Goal: Check status: Check status

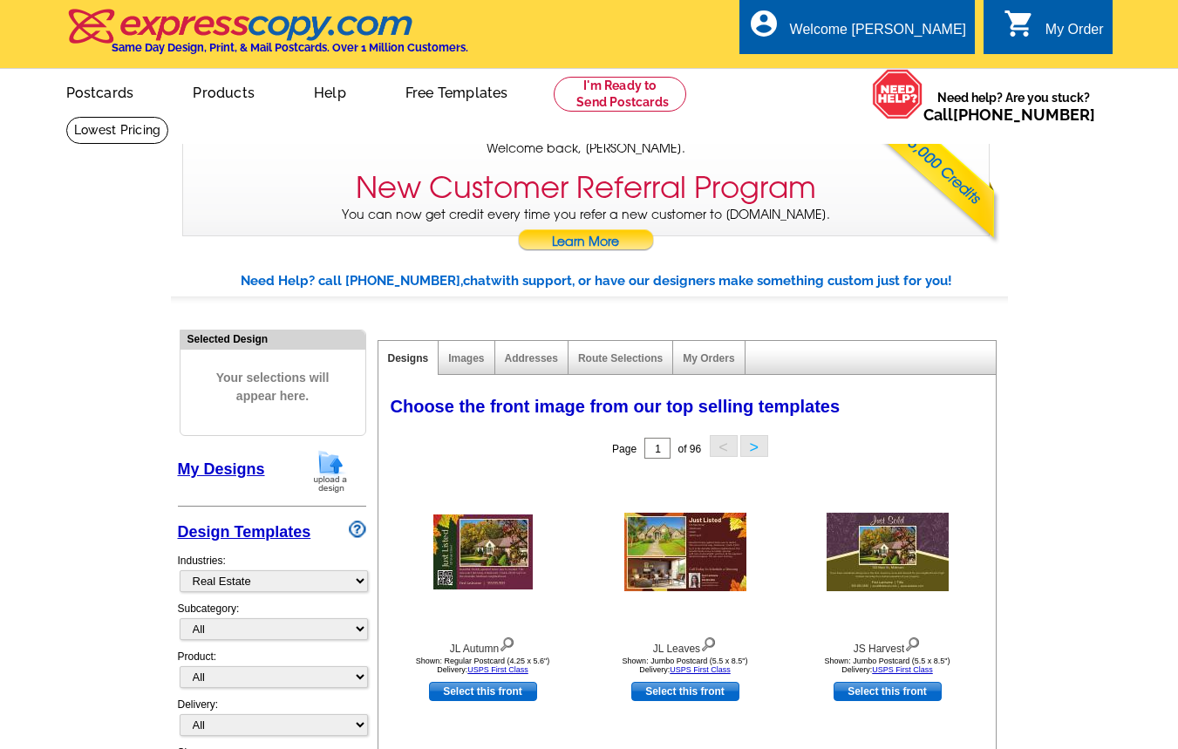
select select "785"
click at [235, 464] on link "My Designs" at bounding box center [221, 469] width 87 height 17
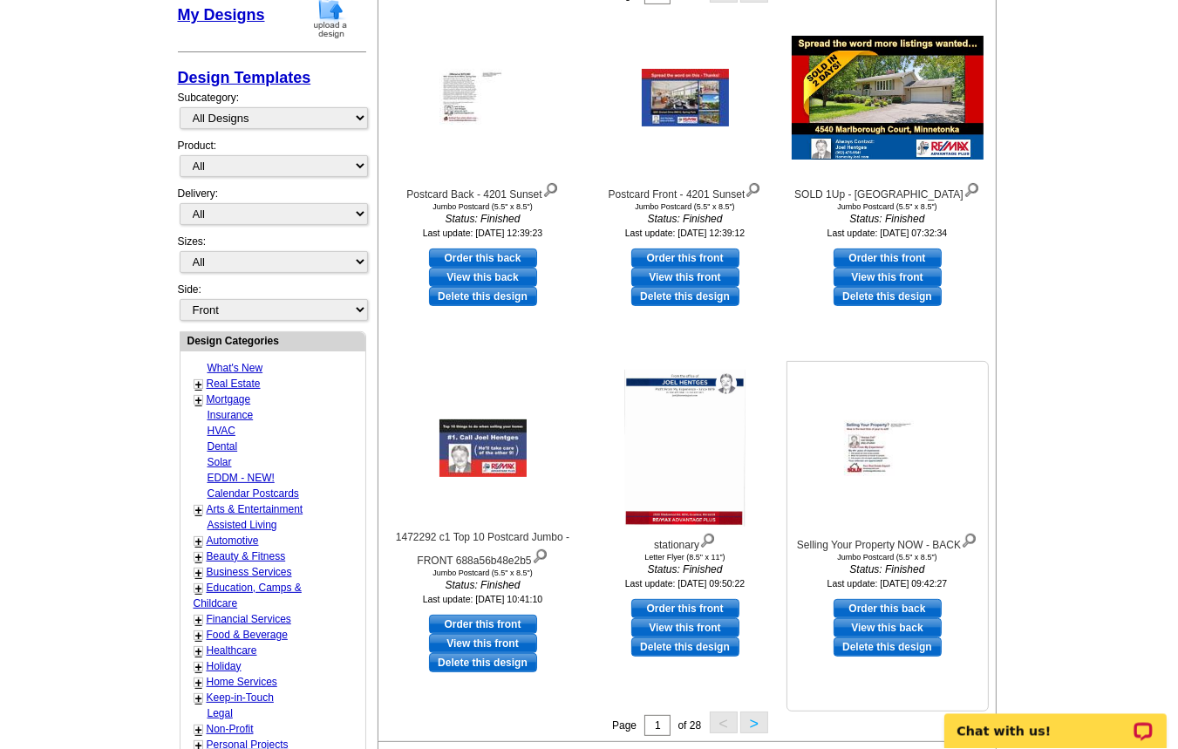
scroll to position [468, 0]
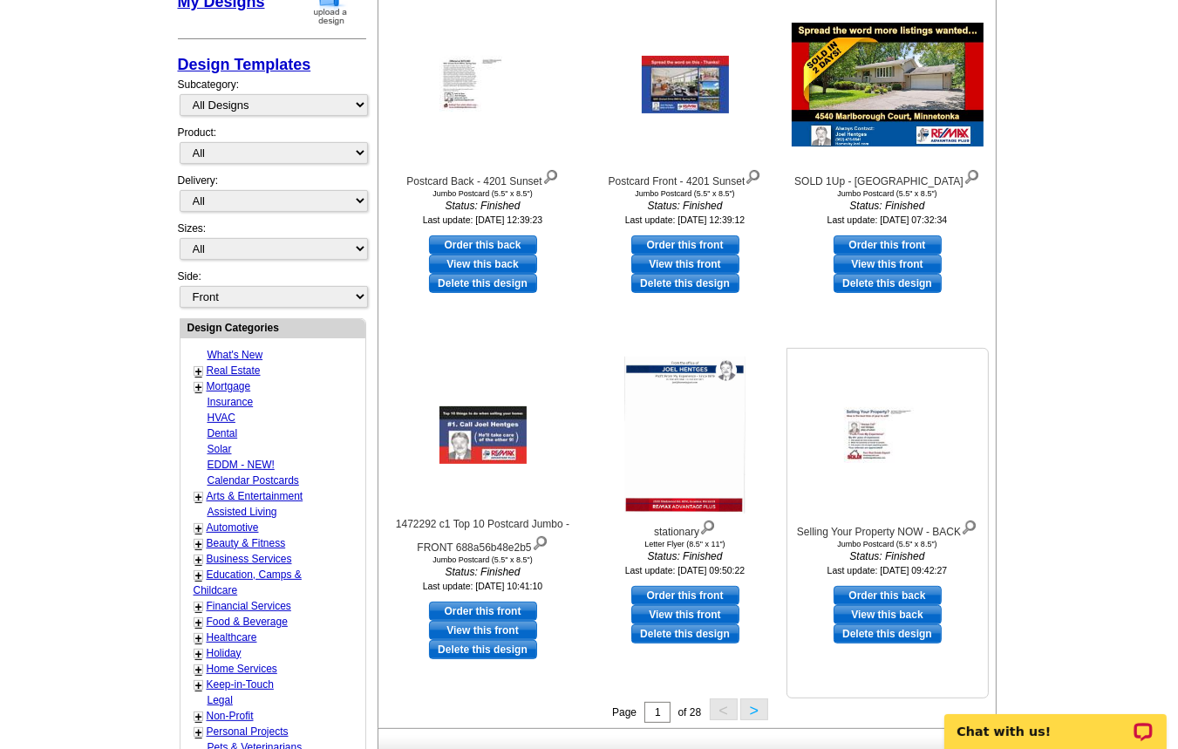
click at [893, 446] on img at bounding box center [887, 435] width 87 height 56
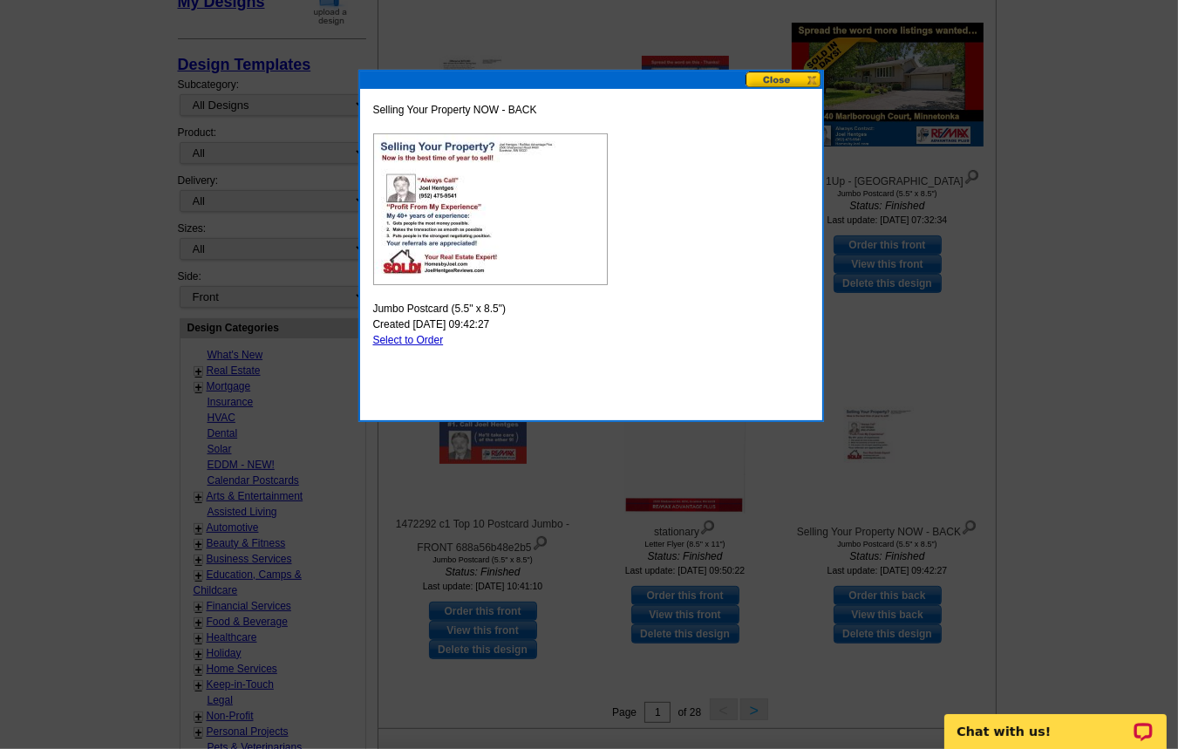
click at [776, 77] on button at bounding box center [784, 80] width 77 height 17
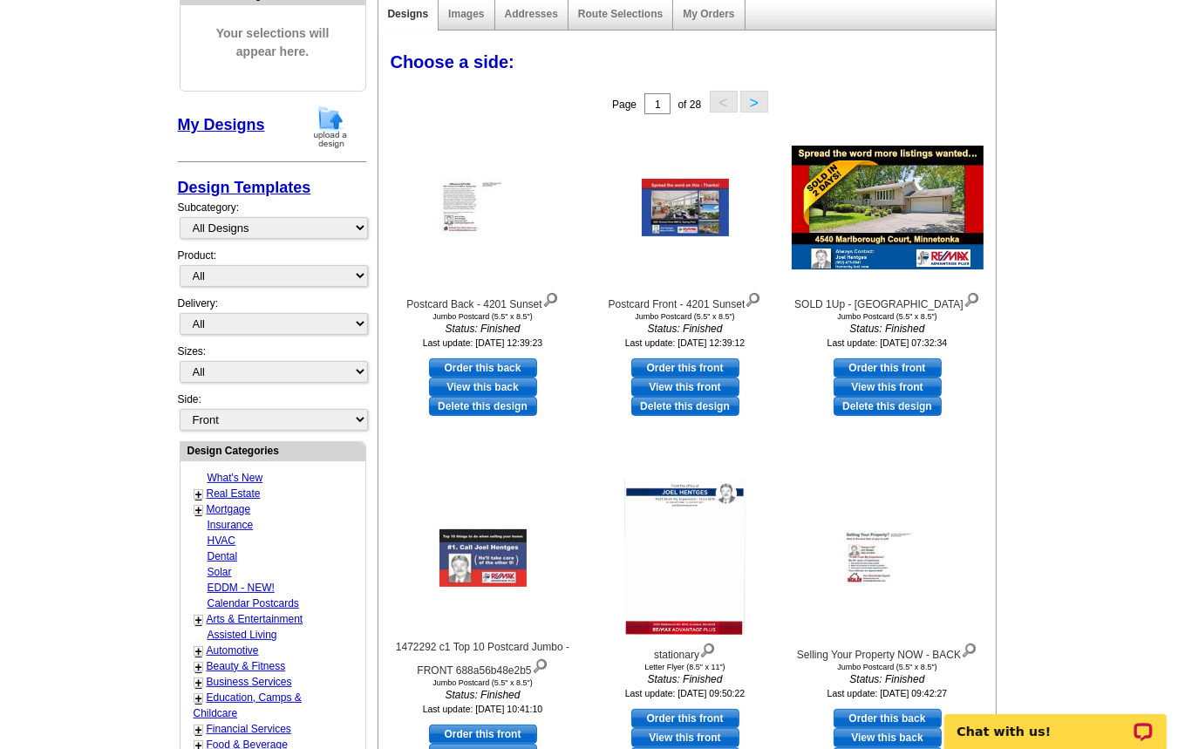
scroll to position [187, 0]
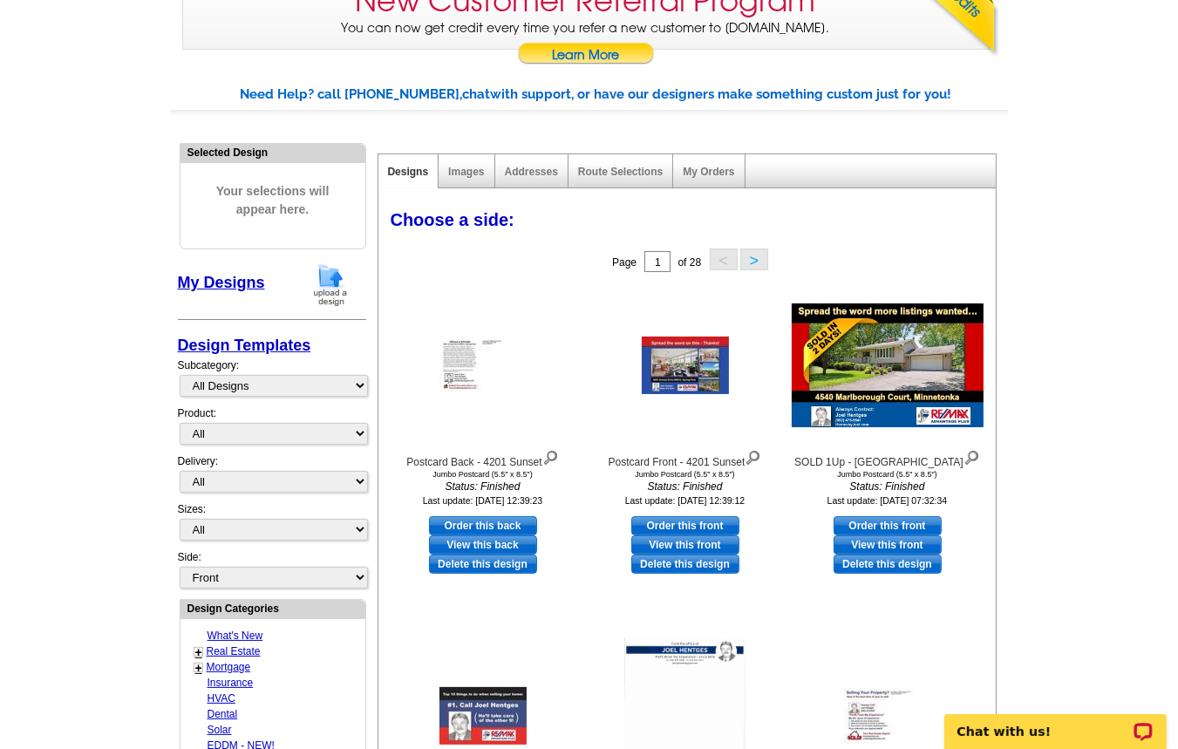
click at [756, 267] on button ">" at bounding box center [755, 260] width 28 height 22
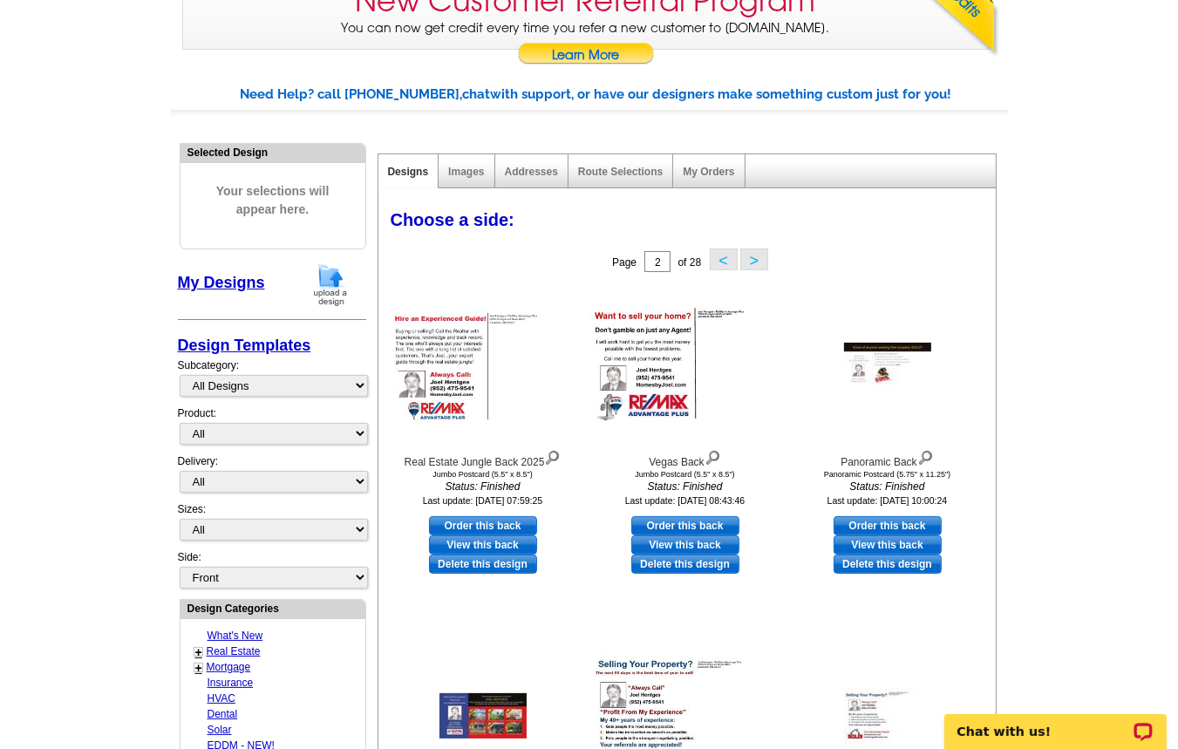
click at [757, 260] on button ">" at bounding box center [755, 260] width 28 height 22
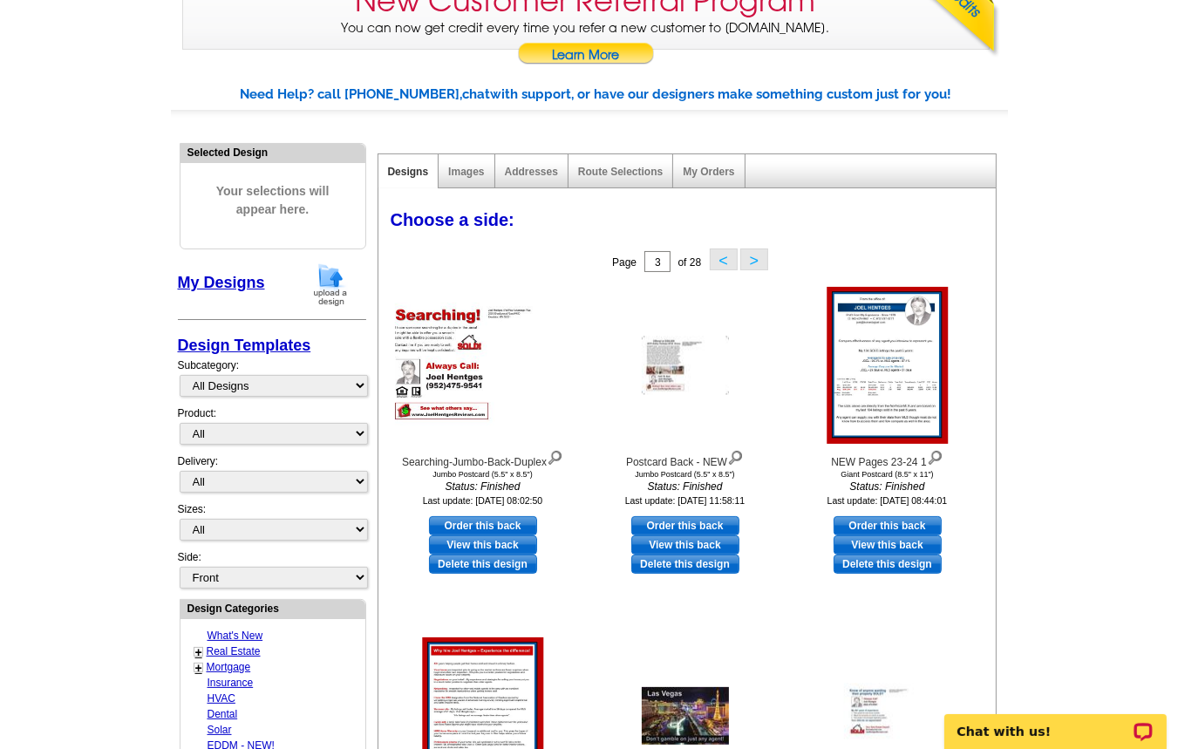
click at [753, 259] on button ">" at bounding box center [755, 260] width 28 height 22
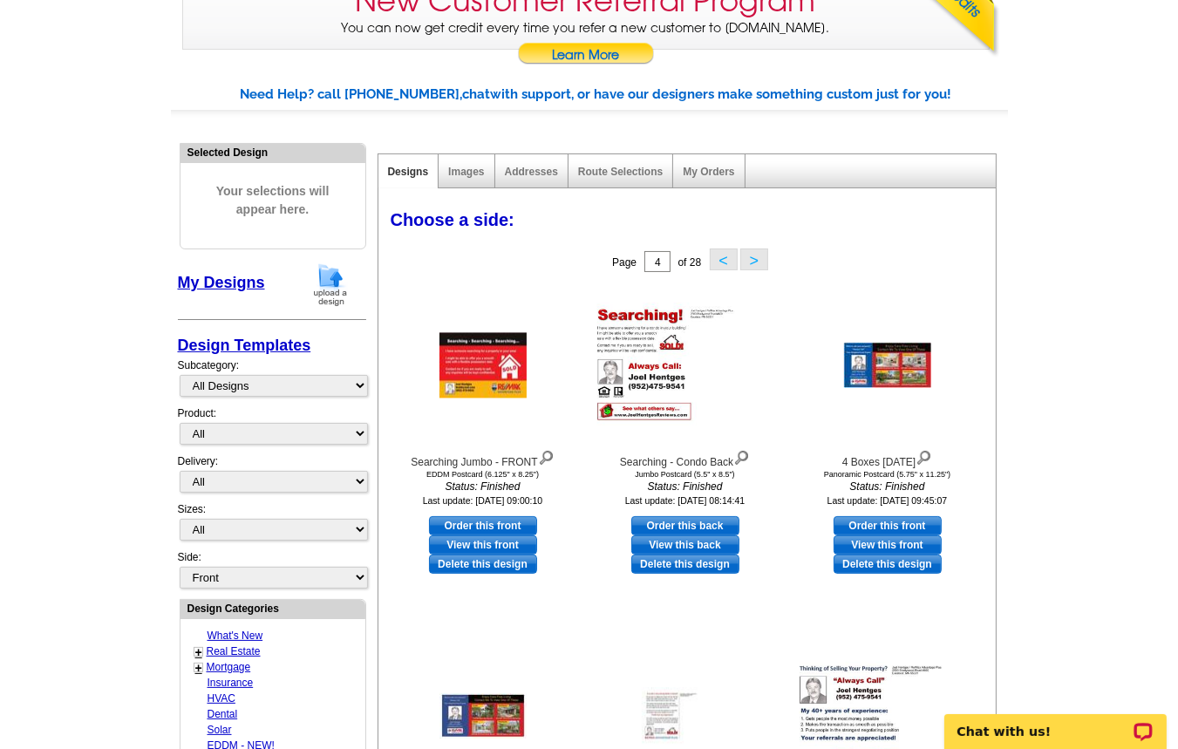
click at [768, 254] on button ">" at bounding box center [755, 260] width 28 height 22
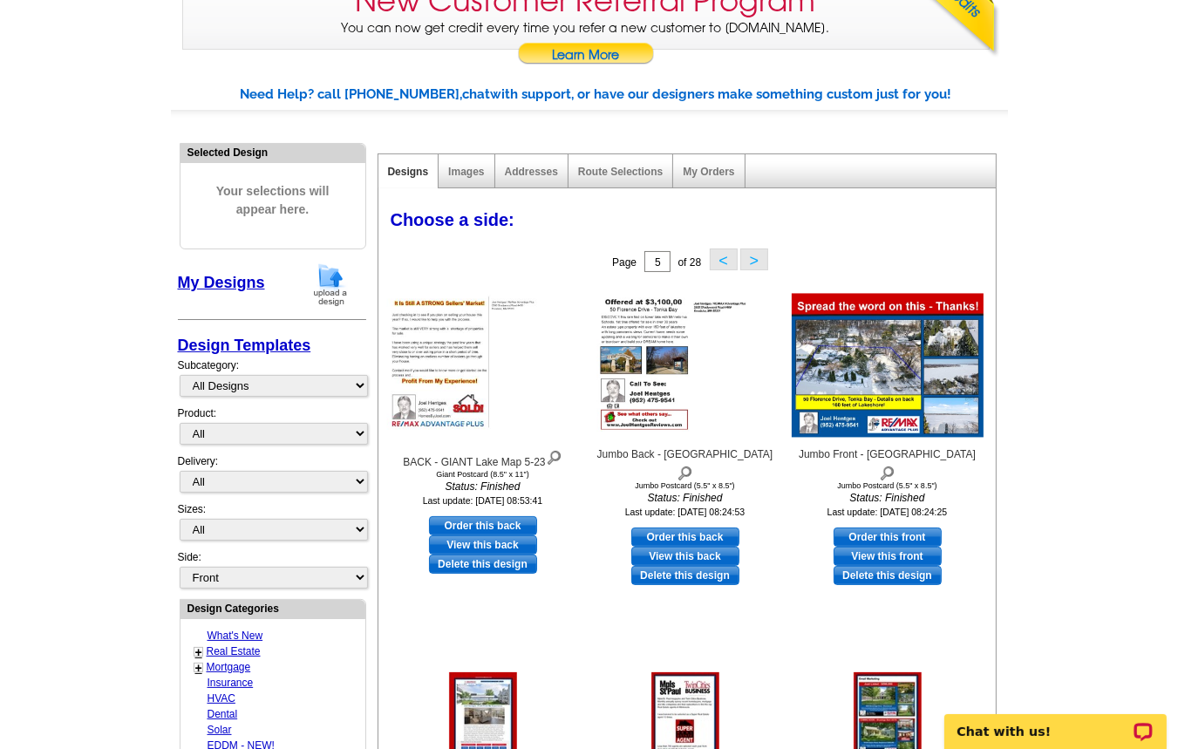
click at [759, 252] on button ">" at bounding box center [755, 260] width 28 height 22
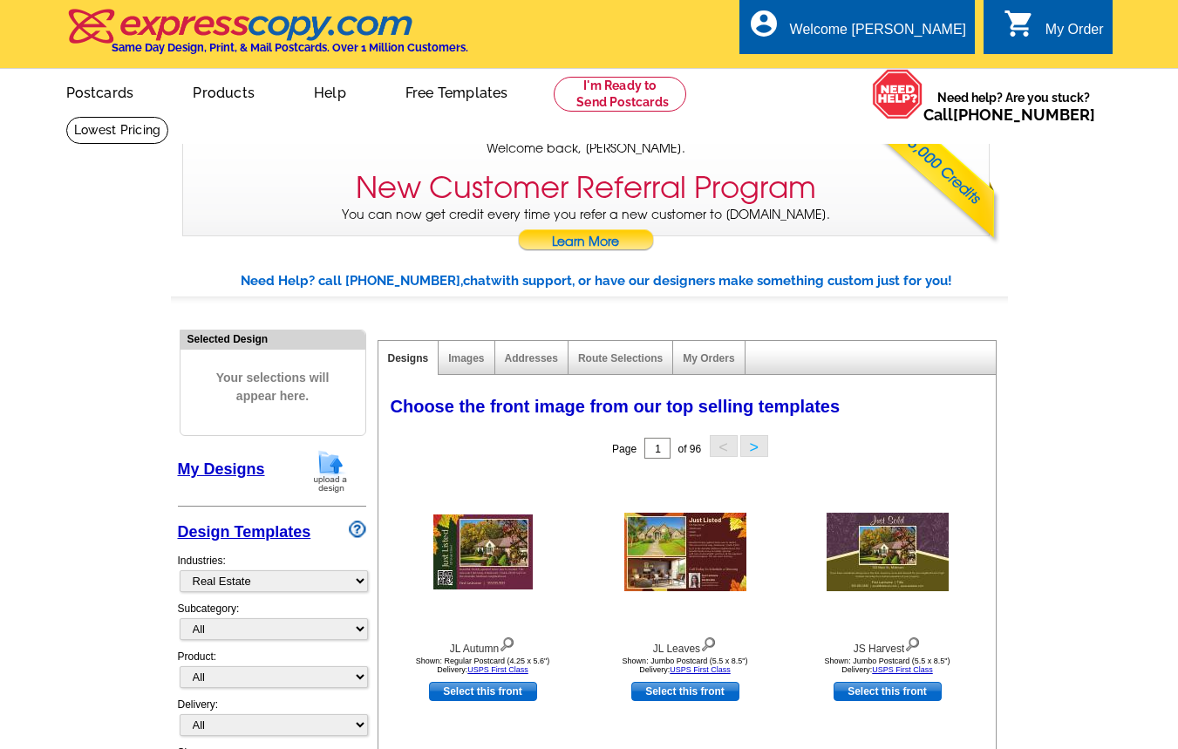
select select "785"
click at [220, 468] on link "My Designs" at bounding box center [221, 469] width 87 height 17
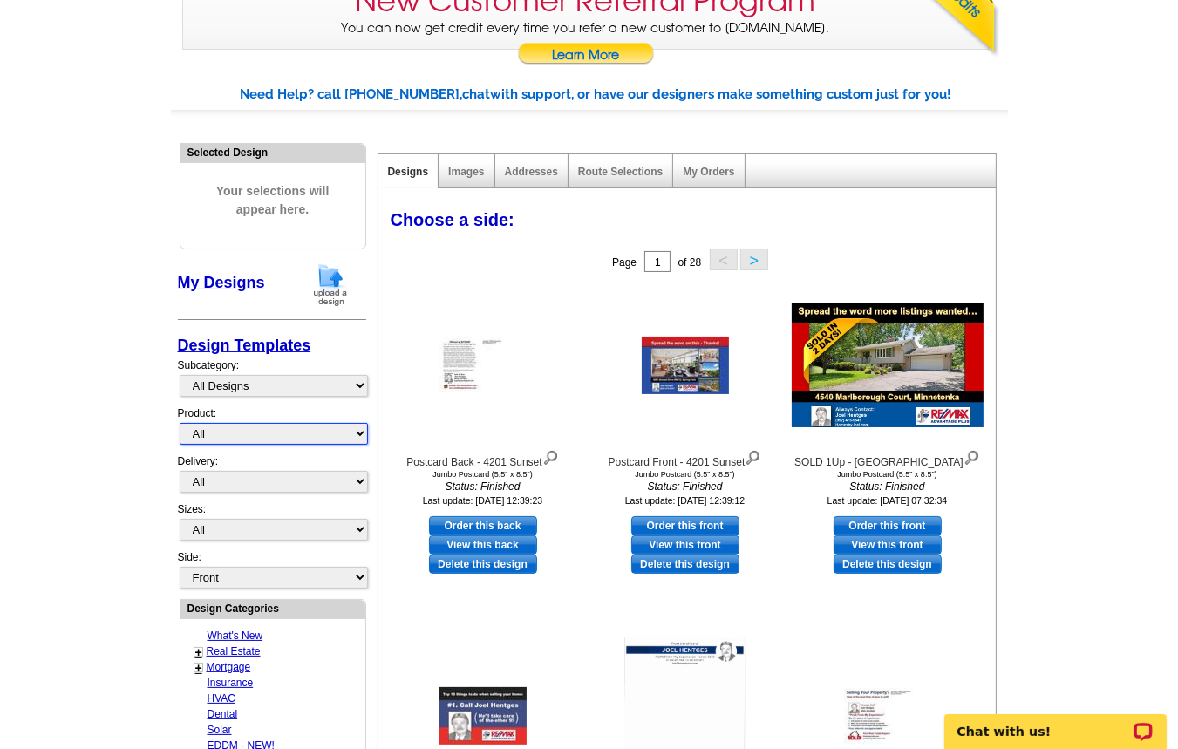
click at [180, 423] on select "All Postcards Letters and flyers Business Cards Door Hangers Greeting Cards" at bounding box center [274, 434] width 188 height 22
select select "2"
click option "Letters and flyers" at bounding box center [0, 0] width 0 height 0
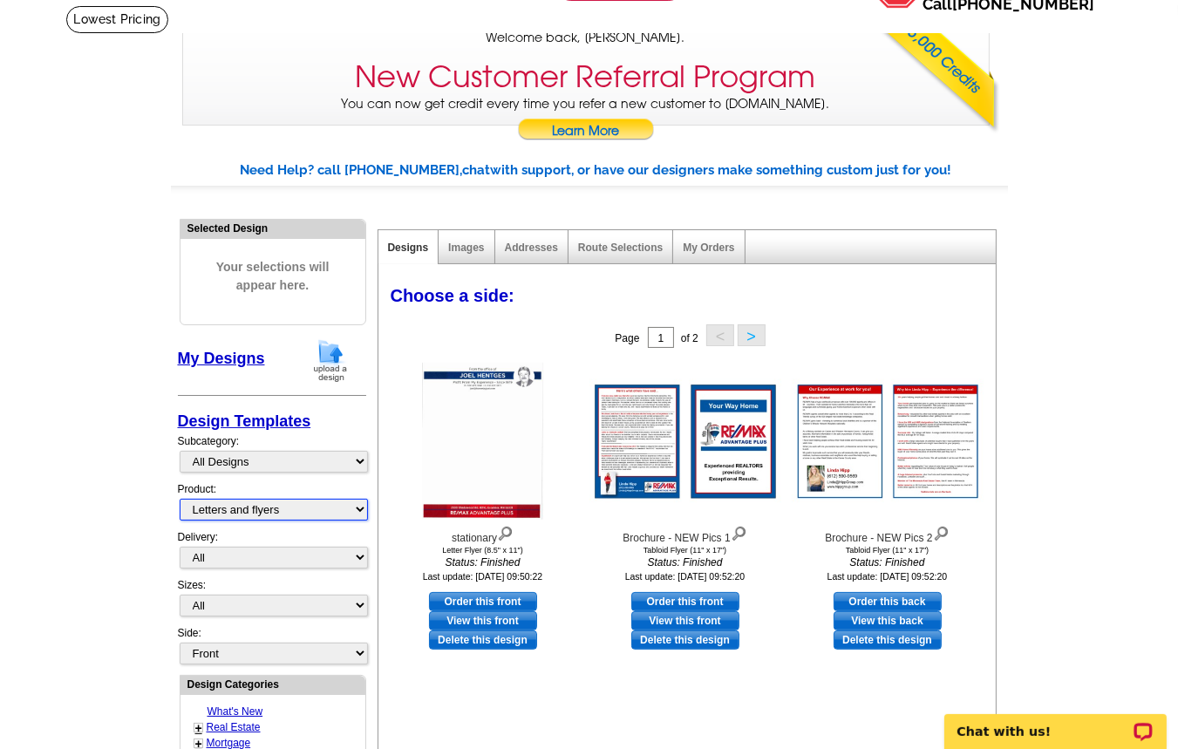
scroll to position [93, 0]
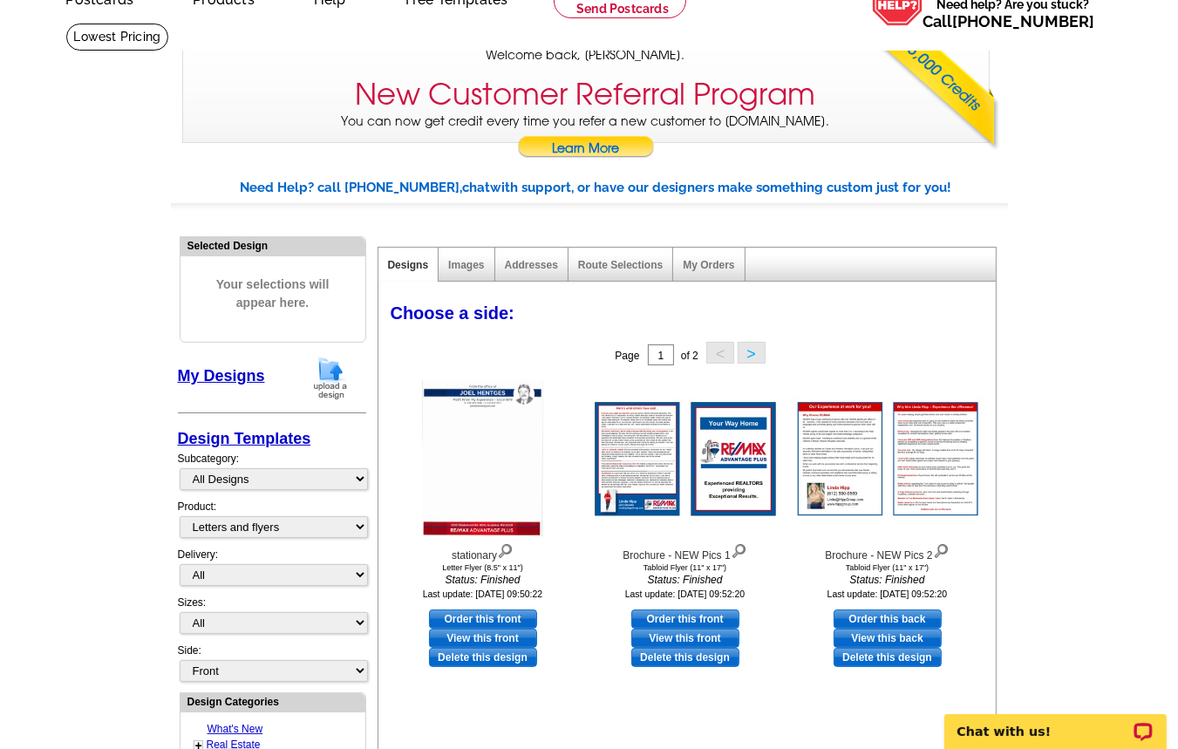
click at [230, 373] on link "My Designs" at bounding box center [221, 375] width 87 height 17
click at [747, 359] on button ">" at bounding box center [752, 353] width 28 height 22
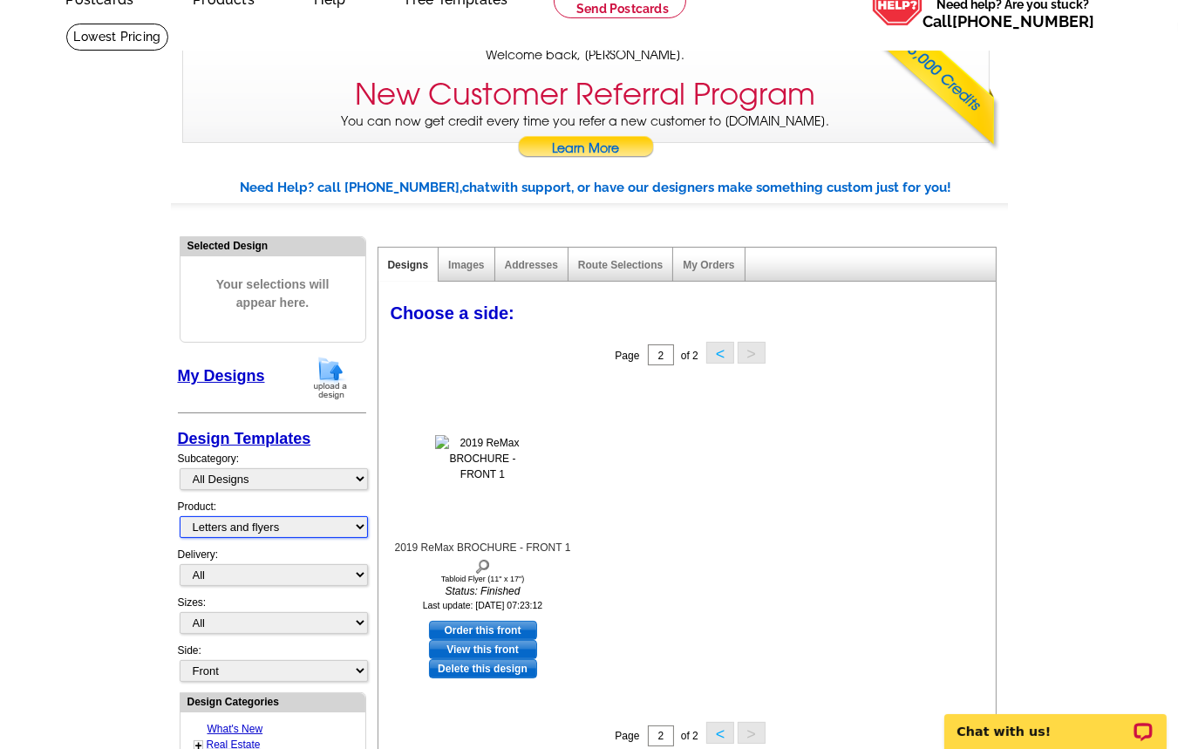
click at [180, 516] on select "All Postcards Letters and flyers Business Cards Door Hangers Greeting Cards" at bounding box center [274, 527] width 188 height 22
select select
click option "All" at bounding box center [0, 0] width 0 height 0
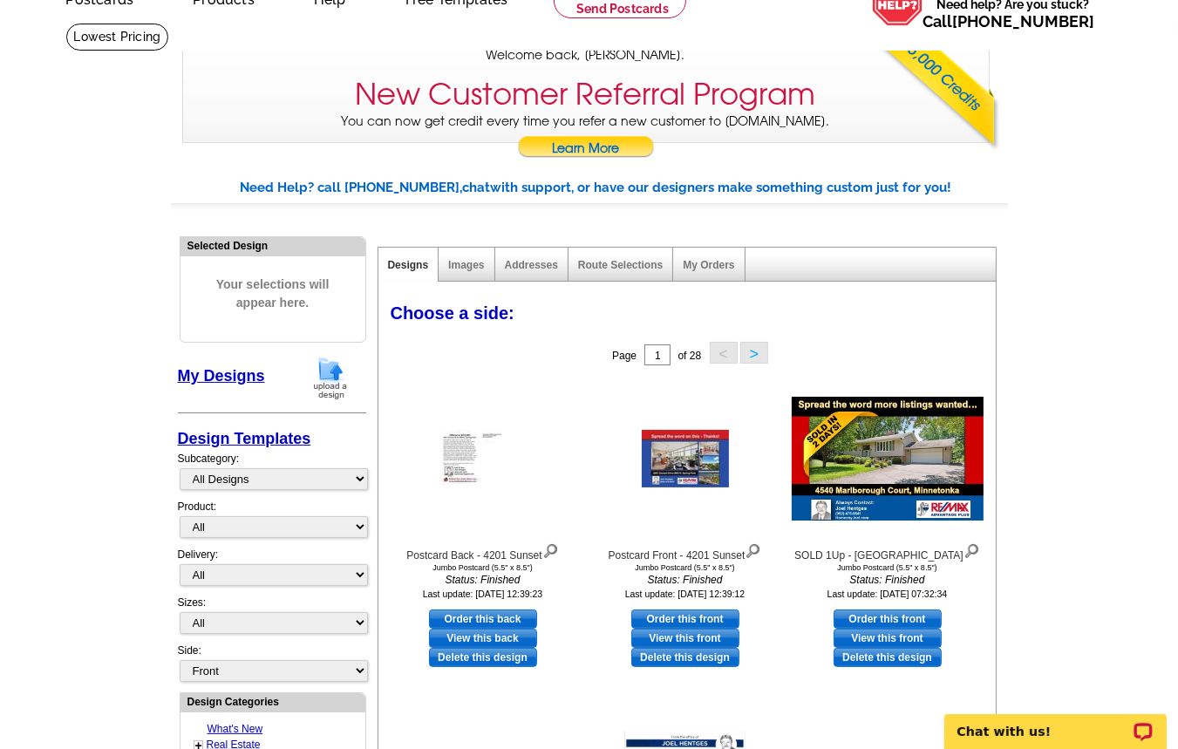
click at [757, 347] on button ">" at bounding box center [755, 353] width 28 height 22
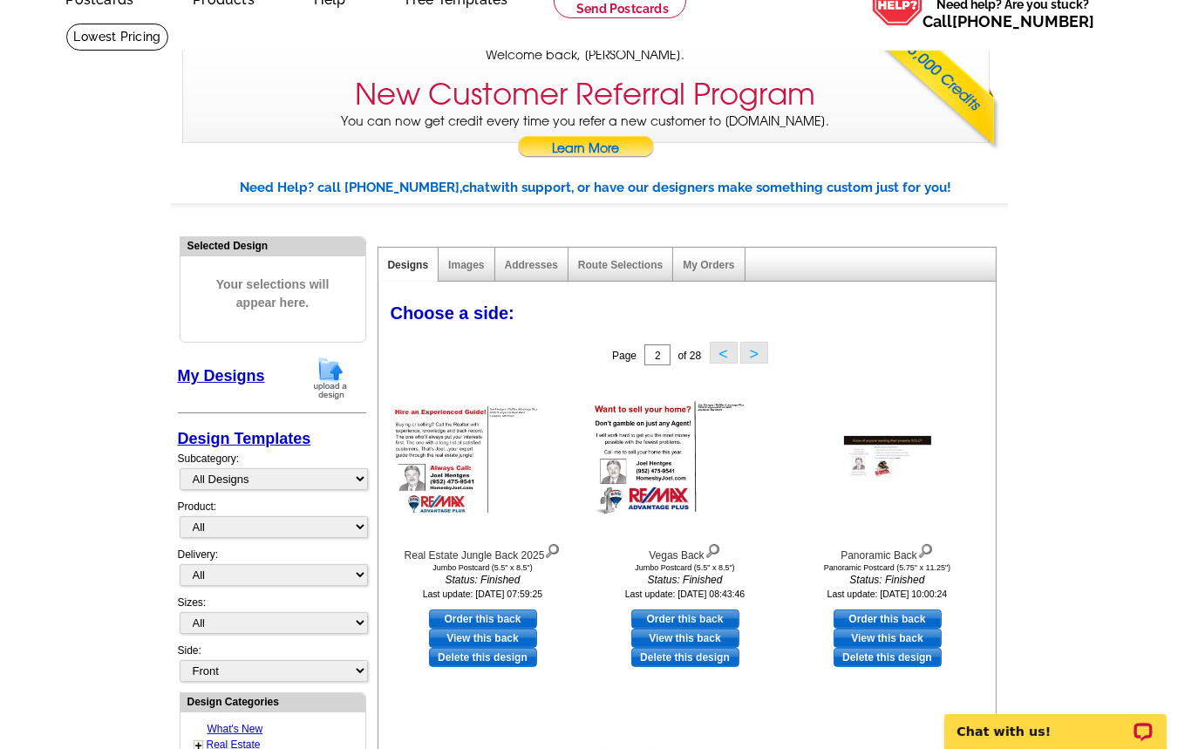
click at [757, 349] on button ">" at bounding box center [755, 353] width 28 height 22
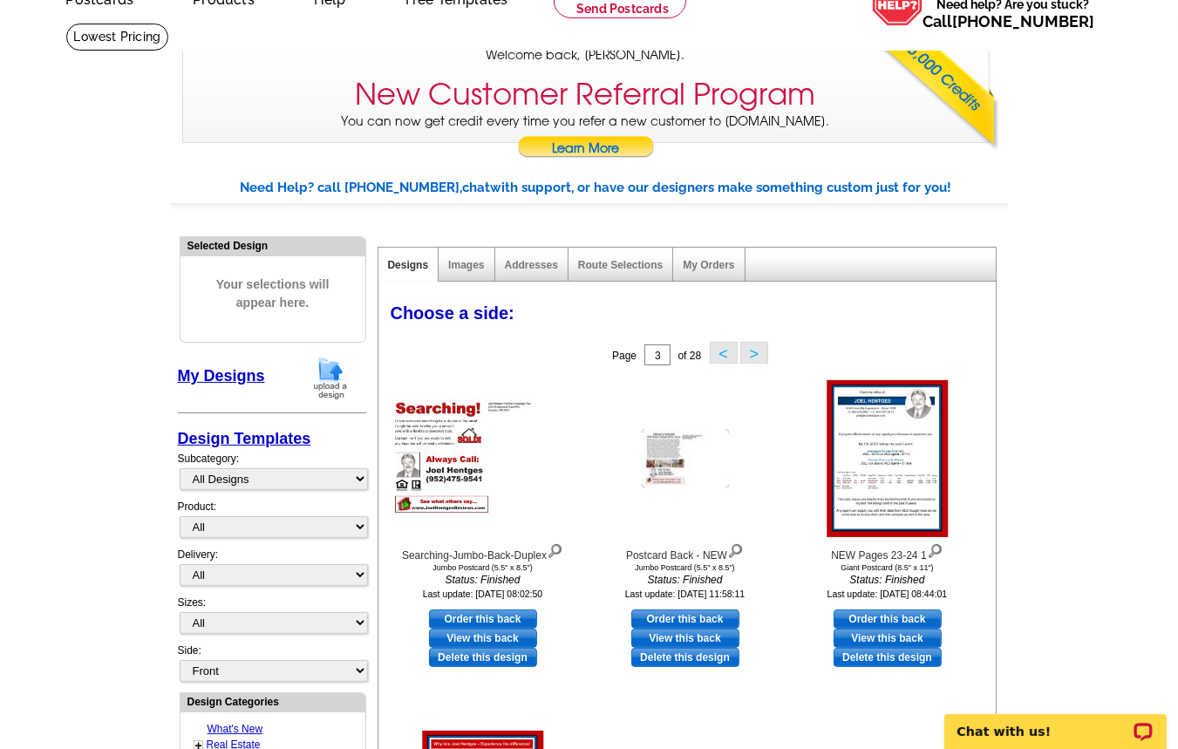
click at [757, 349] on button ">" at bounding box center [755, 353] width 28 height 22
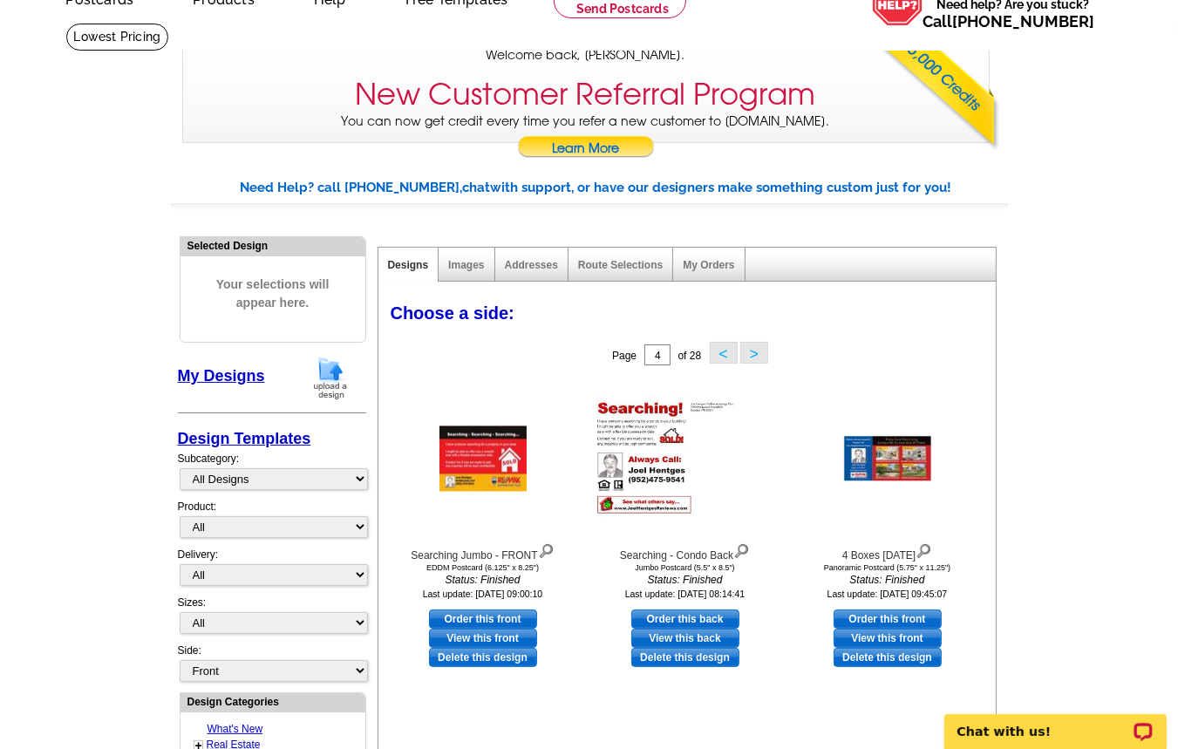
click at [757, 349] on button ">" at bounding box center [755, 353] width 28 height 22
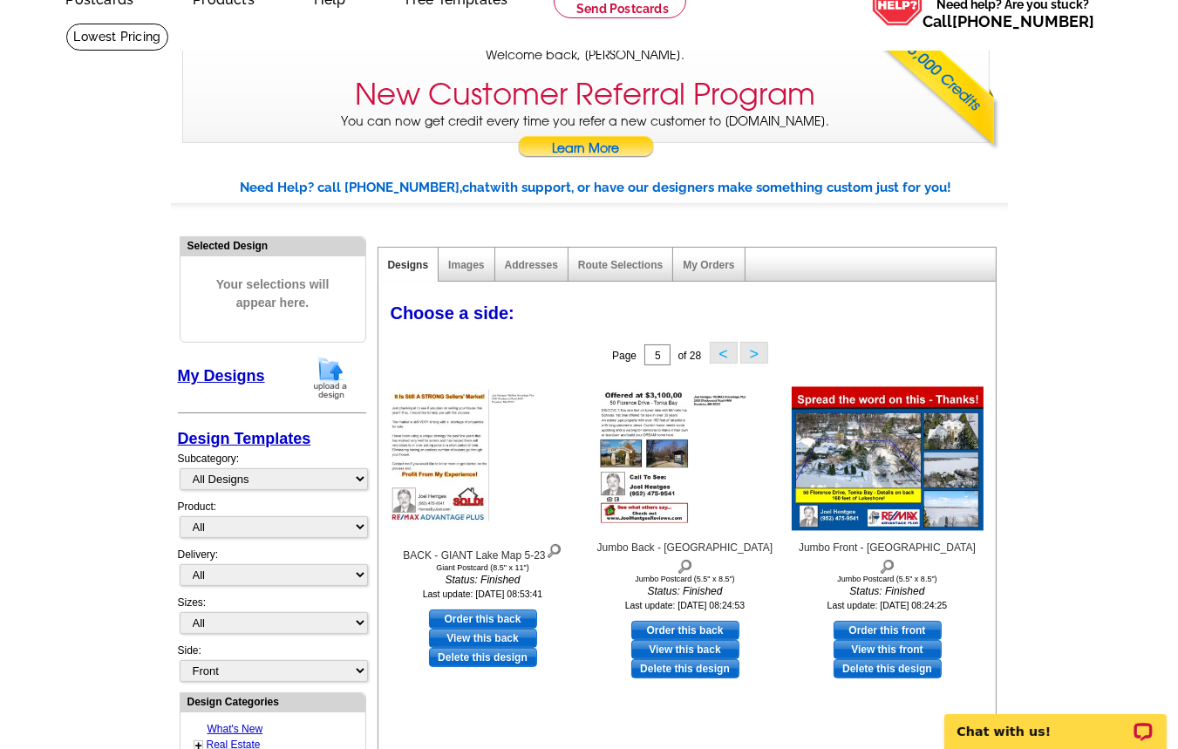
click at [757, 349] on button ">" at bounding box center [755, 353] width 28 height 22
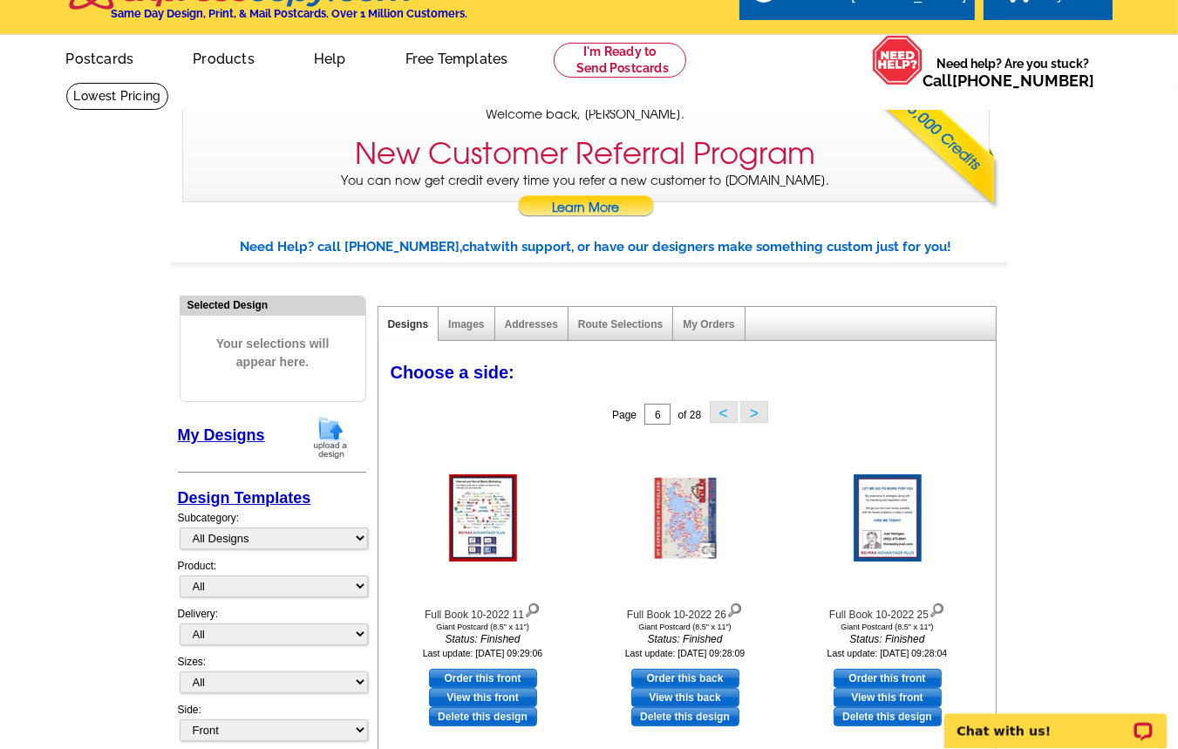
scroll to position [0, 0]
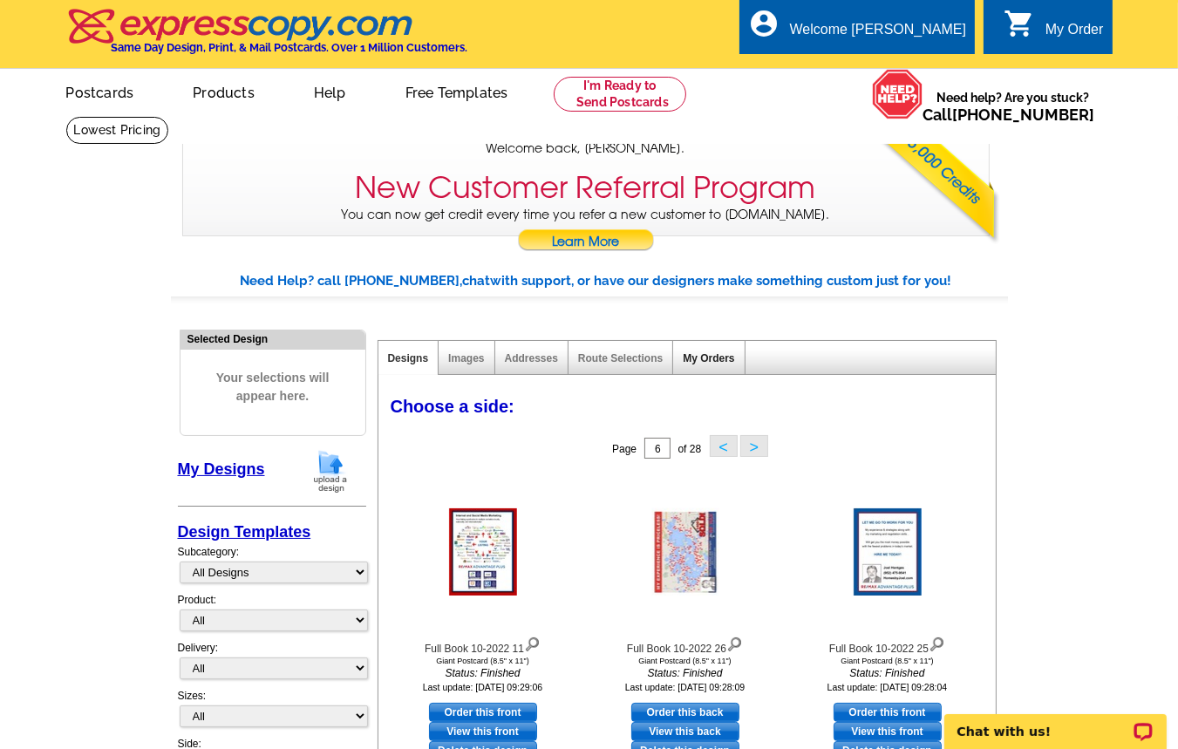
click at [703, 362] on link "My Orders" at bounding box center [708, 358] width 51 height 12
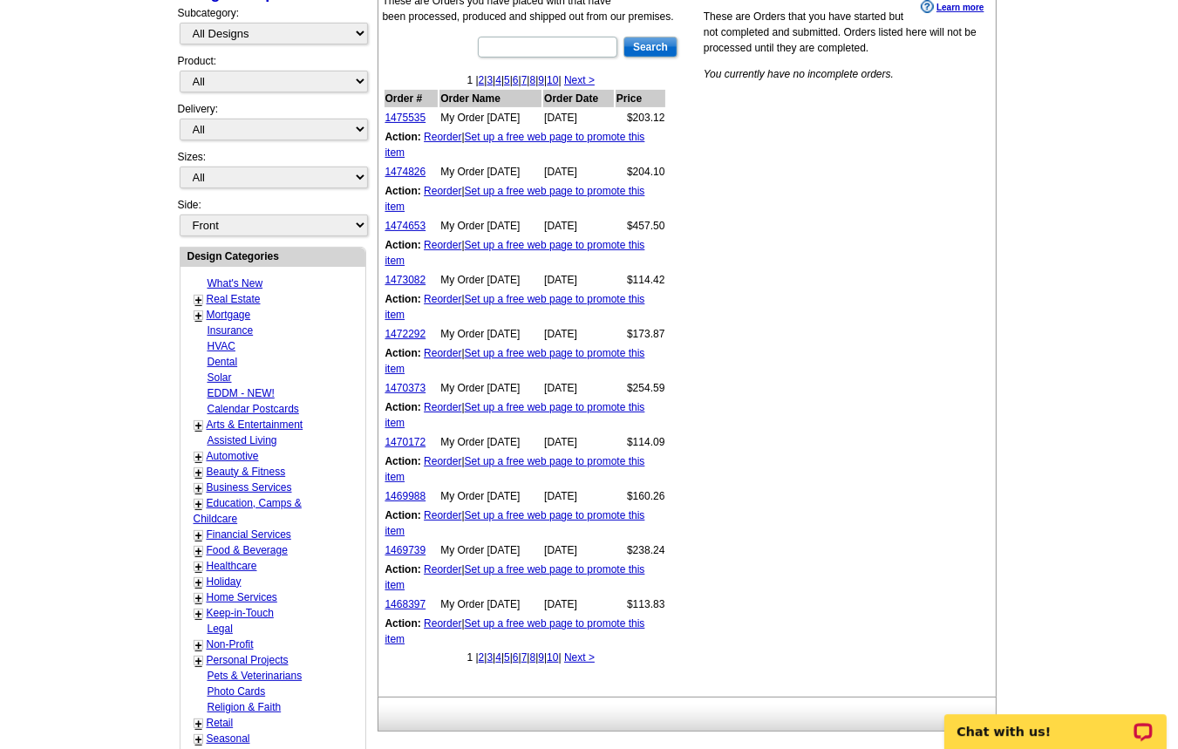
scroll to position [561, 0]
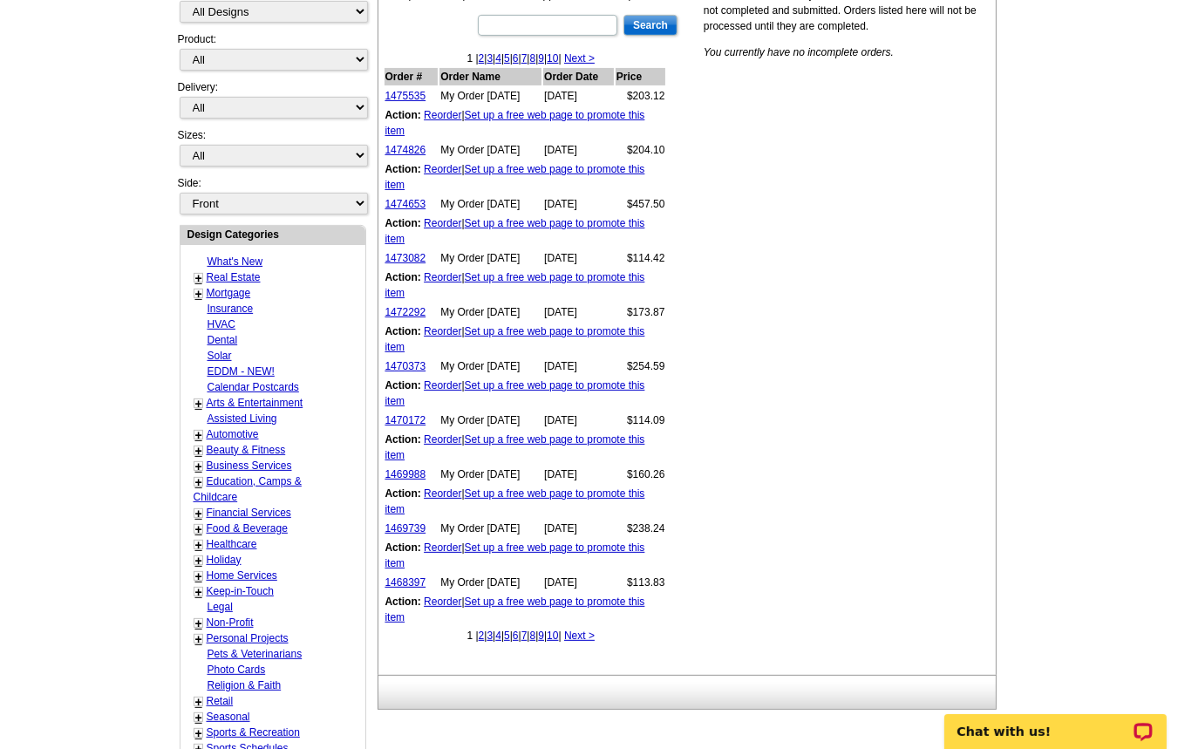
click at [504, 634] on link "5" at bounding box center [507, 636] width 6 height 12
click at [565, 635] on link "8" at bounding box center [562, 636] width 6 height 12
click at [582, 638] on link "12" at bounding box center [575, 636] width 11 height 12
click at [504, 638] on link "11" at bounding box center [509, 636] width 11 height 12
click at [502, 638] on link "10" at bounding box center [507, 636] width 11 height 12
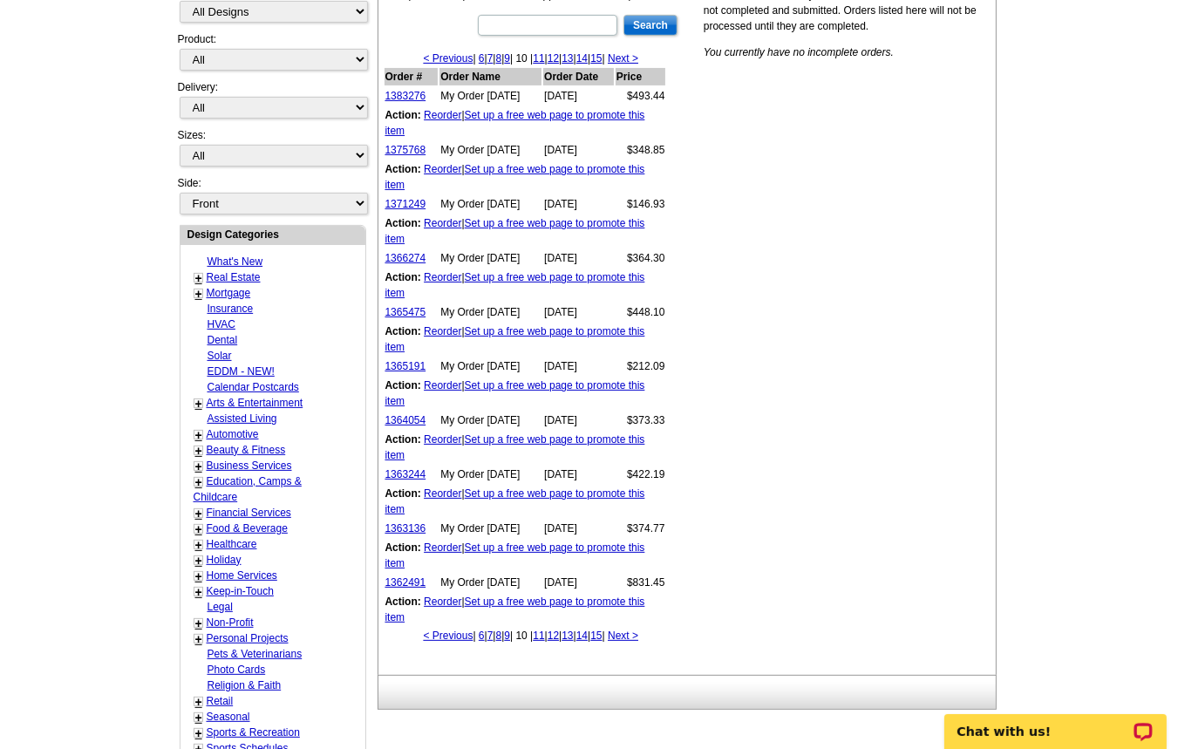
click at [504, 639] on link "9" at bounding box center [507, 636] width 6 height 12
click at [418, 154] on link "1400770" at bounding box center [406, 150] width 41 height 12
